Goal: Register for event/course

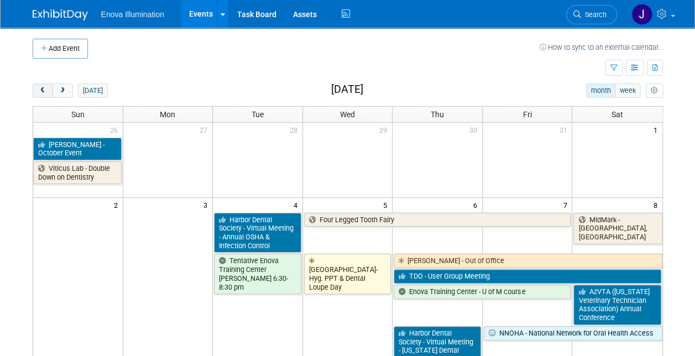
click at [48, 86] on button "prev" at bounding box center [43, 90] width 20 height 14
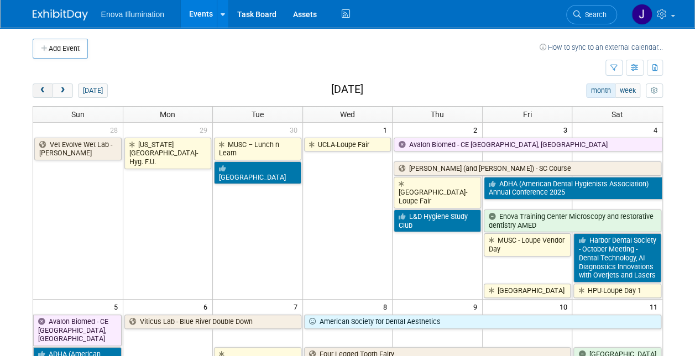
click at [48, 86] on button "prev" at bounding box center [43, 90] width 20 height 14
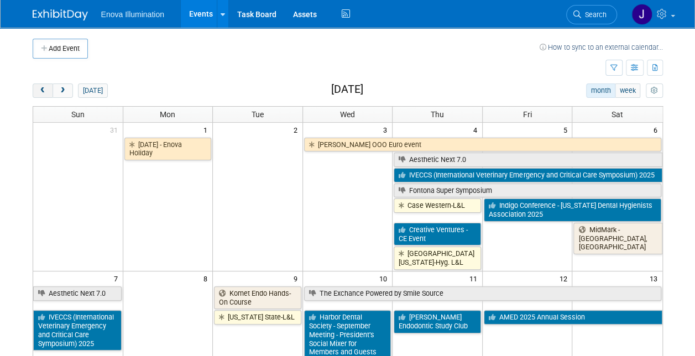
click at [37, 88] on button "prev" at bounding box center [43, 90] width 20 height 14
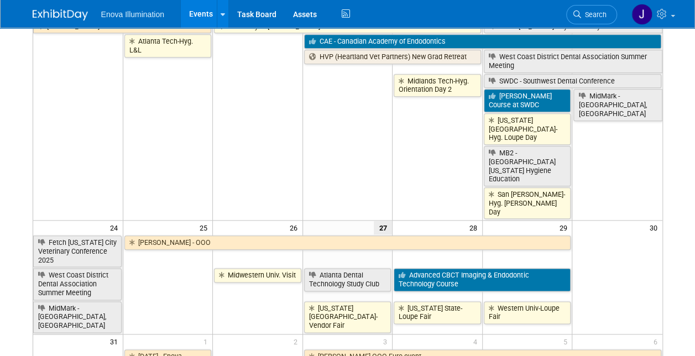
scroll to position [553, 0]
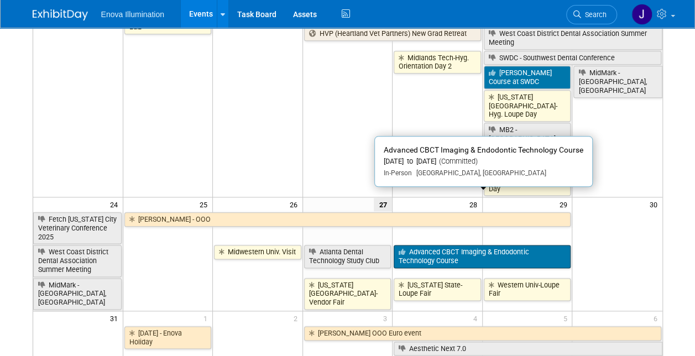
click at [425, 245] on link "Advanced CBCT Imaging & Endodontic Technology Course" at bounding box center [481, 256] width 177 height 23
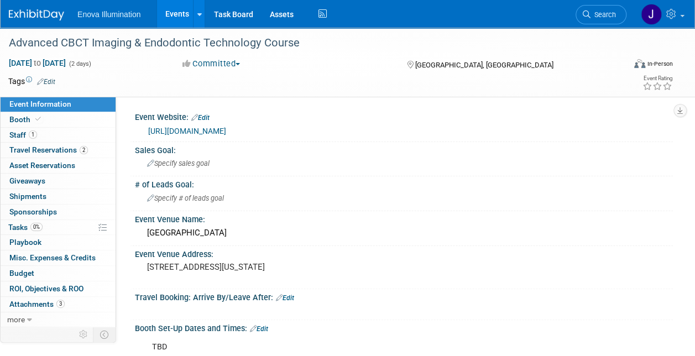
click at [181, 15] on link "Events" at bounding box center [177, 14] width 40 height 28
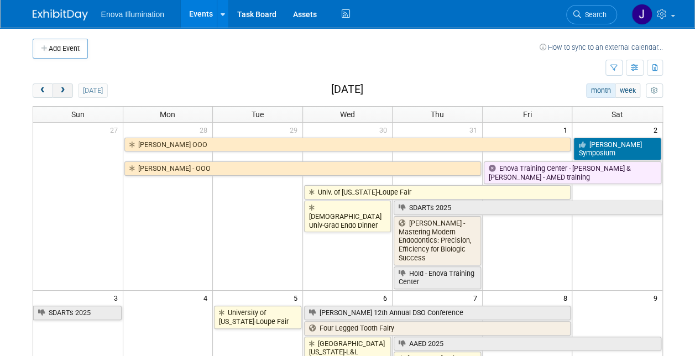
click at [63, 88] on span "next" at bounding box center [63, 90] width 8 height 7
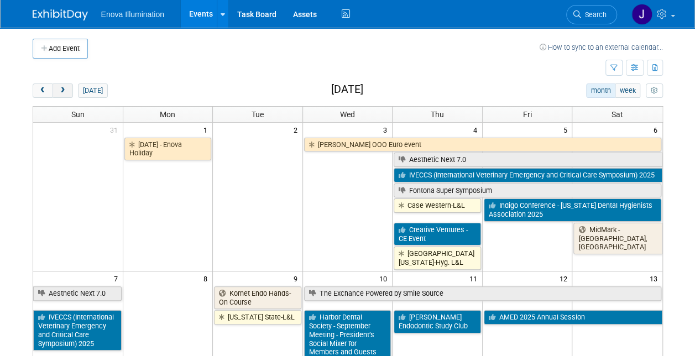
click at [63, 88] on span "next" at bounding box center [63, 90] width 8 height 7
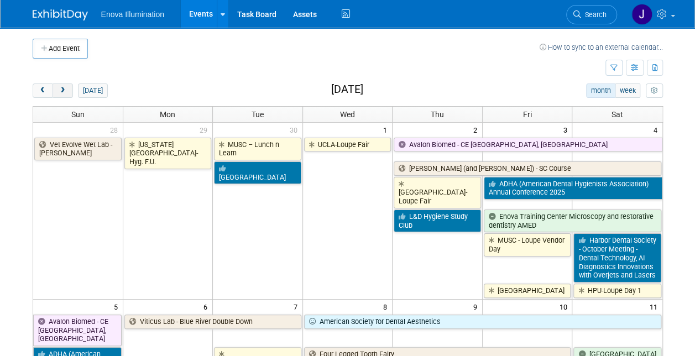
click at [62, 87] on span "next" at bounding box center [63, 90] width 8 height 7
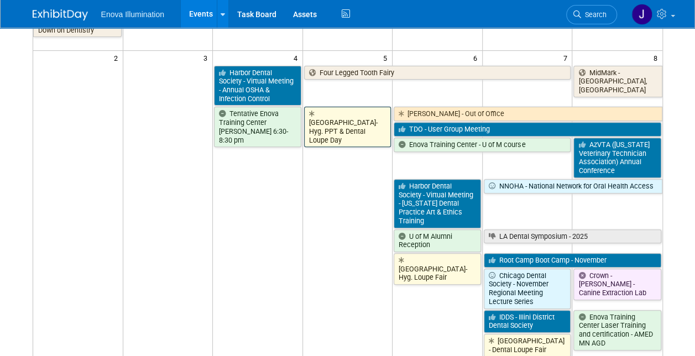
scroll to position [166, 0]
